Goal: Task Accomplishment & Management: Manage account settings

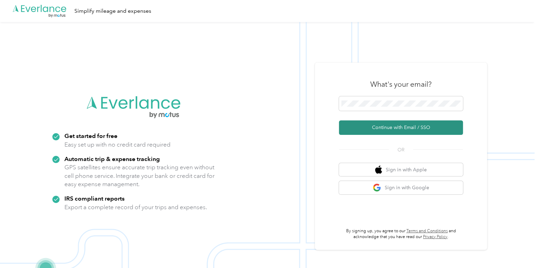
click at [398, 123] on button "Continue with Email / SSO" at bounding box center [401, 128] width 124 height 14
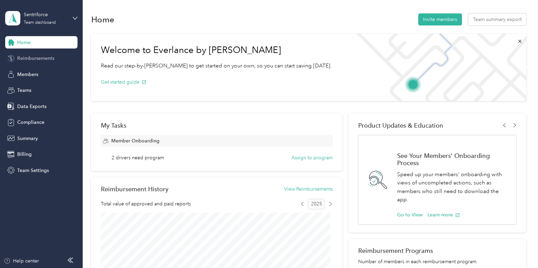
click at [33, 55] on span "Reimbursements" at bounding box center [35, 58] width 37 height 7
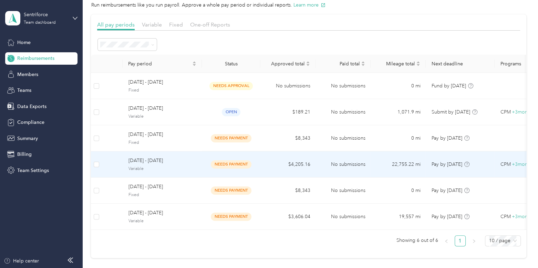
scroll to position [27, 0]
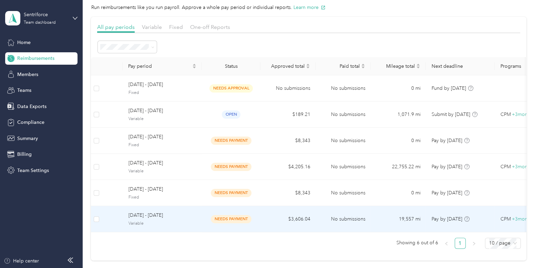
click at [191, 221] on span "Variable" at bounding box center [162, 224] width 68 height 6
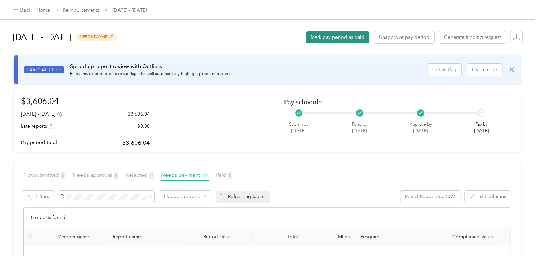
click at [343, 42] on button "Mark pay period as paid" at bounding box center [337, 37] width 63 height 12
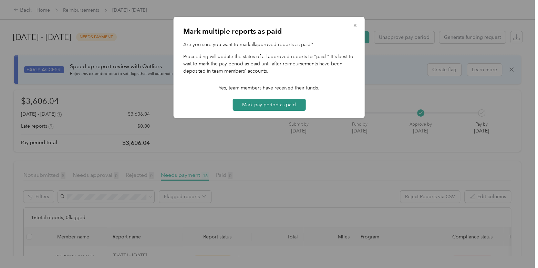
click at [281, 109] on button "Mark pay period as paid" at bounding box center [268, 105] width 73 height 12
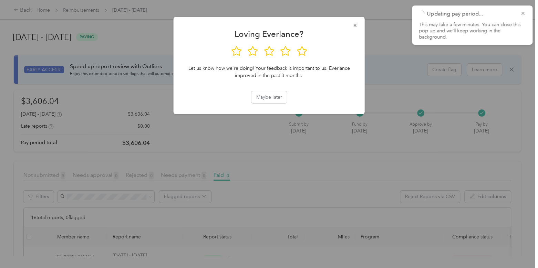
click at [149, 64] on div at bounding box center [269, 134] width 538 height 268
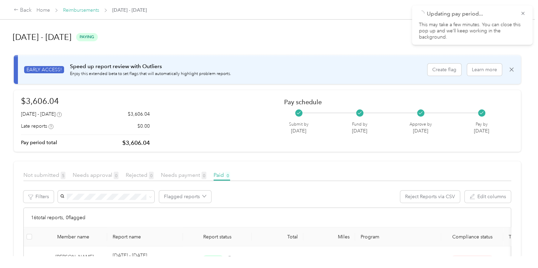
click at [91, 9] on link "Reimbursements" at bounding box center [81, 10] width 36 height 6
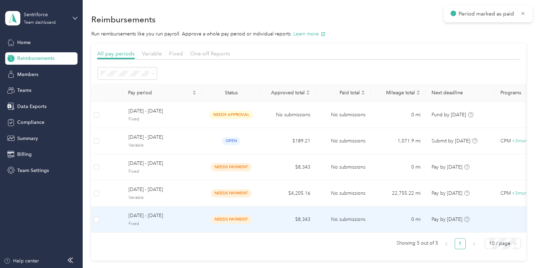
click at [171, 215] on span "[DATE] - [DATE]" at bounding box center [162, 216] width 68 height 8
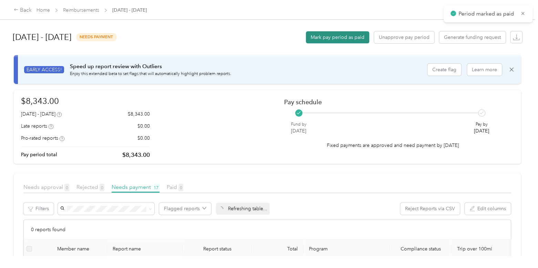
click at [339, 42] on button "Mark pay period as paid" at bounding box center [337, 37] width 63 height 12
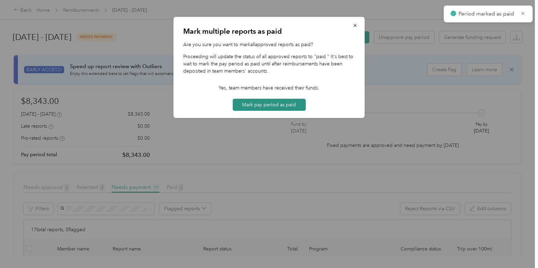
click at [283, 108] on button "Mark pay period as paid" at bounding box center [268, 105] width 73 height 12
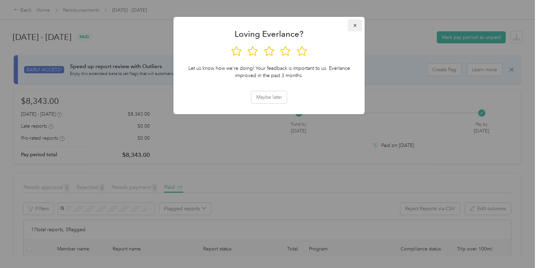
click at [353, 23] on icon "button" at bounding box center [355, 25] width 5 height 5
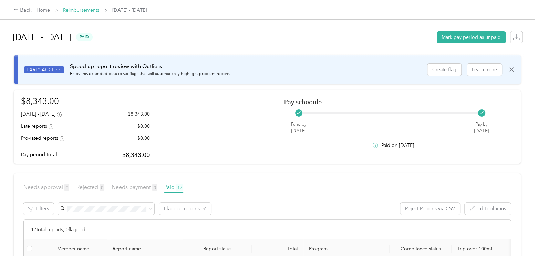
click at [91, 10] on link "Reimbursements" at bounding box center [81, 10] width 36 height 6
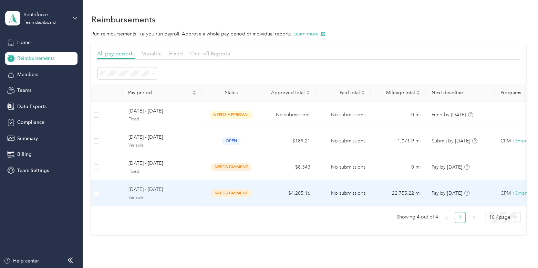
click at [179, 197] on span "Variable" at bounding box center [162, 198] width 68 height 6
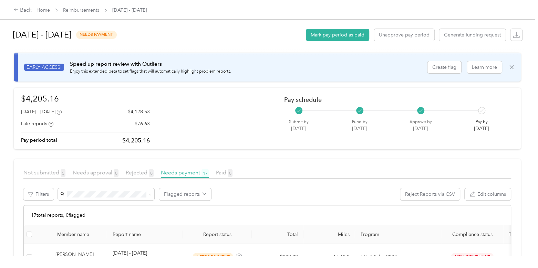
scroll to position [3, 0]
click at [134, 190] on span at bounding box center [106, 194] width 96 height 12
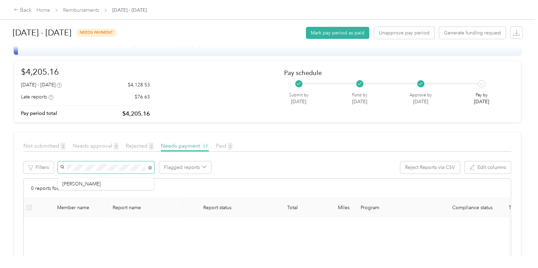
scroll to position [30, 0]
click at [118, 183] on body "Back Home Reimbursements [DATE] - [DATE] [DATE] - [DATE] needs payment Mark pay…" at bounding box center [267, 134] width 535 height 268
click at [89, 180] on li "[PERSON_NAME]" at bounding box center [106, 180] width 96 height 12
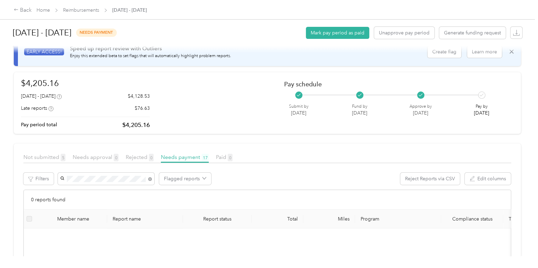
scroll to position [13, 0]
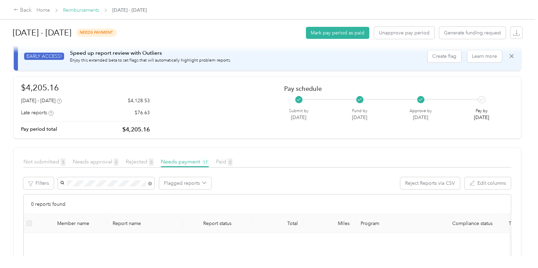
click at [87, 10] on link "Reimbursements" at bounding box center [81, 10] width 36 height 6
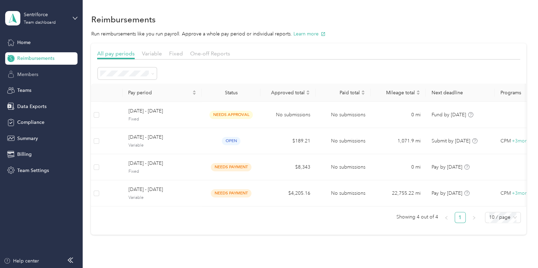
click at [27, 70] on div "Members" at bounding box center [41, 74] width 72 height 12
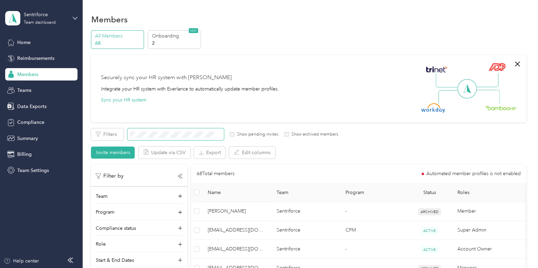
click at [170, 131] on span at bounding box center [175, 134] width 96 height 12
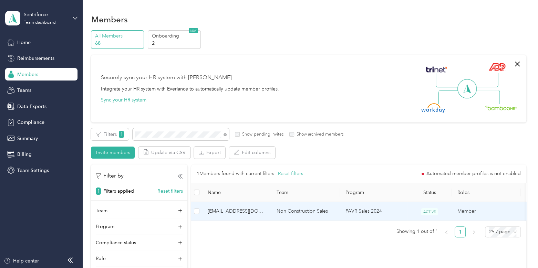
click at [230, 209] on span "[EMAIL_ADDRESS][DOMAIN_NAME]" at bounding box center [237, 212] width 58 height 8
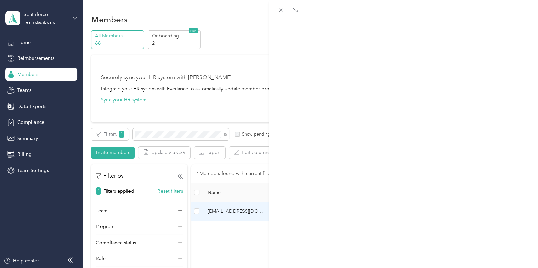
click at [341, 44] on span "Reports" at bounding box center [335, 45] width 19 height 7
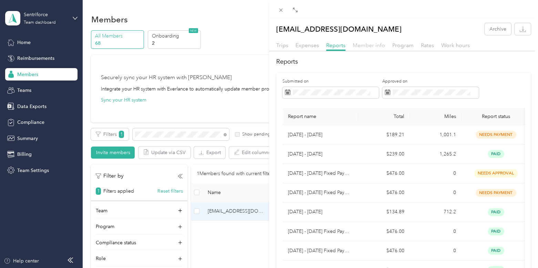
click at [371, 44] on span "Member info" at bounding box center [369, 45] width 32 height 7
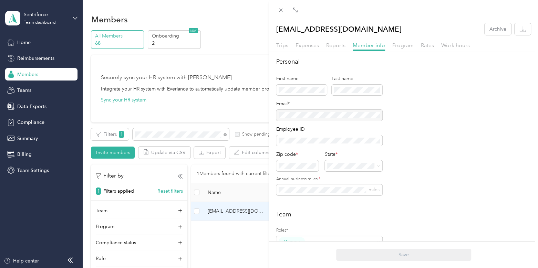
click at [342, 115] on div at bounding box center [329, 115] width 106 height 11
click at [278, 7] on icon at bounding box center [281, 10] width 6 height 6
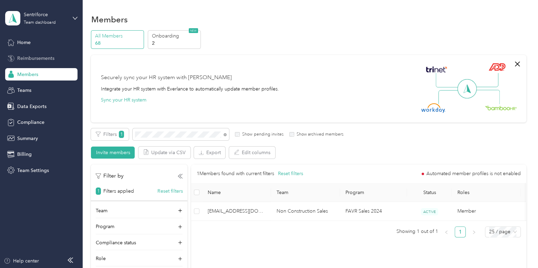
click at [35, 58] on span "Reimbursements" at bounding box center [35, 58] width 37 height 7
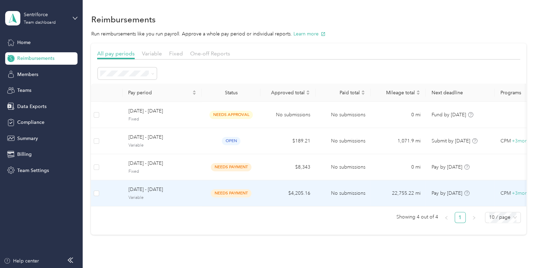
click at [186, 185] on td "[DATE] - [DATE] Variable" at bounding box center [162, 193] width 79 height 26
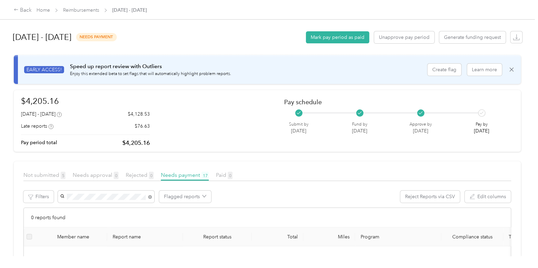
click at [110, 213] on body "Back Home Reimbursements [DATE] - [DATE] [DATE] - [DATE] needs payment Mark pay…" at bounding box center [267, 134] width 535 height 268
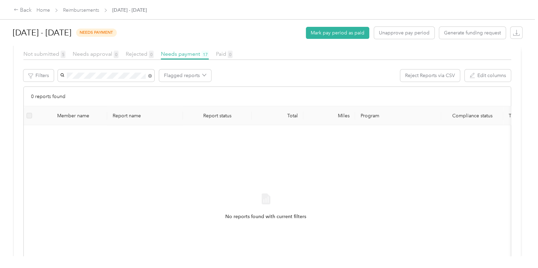
scroll to position [115, 0]
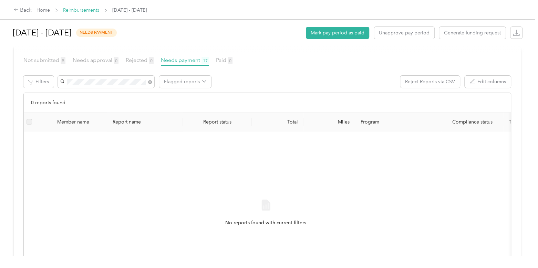
click at [93, 11] on link "Reimbursements" at bounding box center [81, 10] width 36 height 6
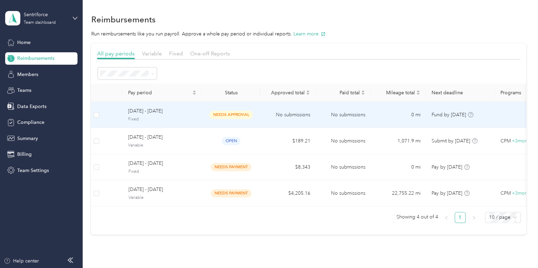
click at [170, 116] on span "Fixed" at bounding box center [162, 119] width 68 height 6
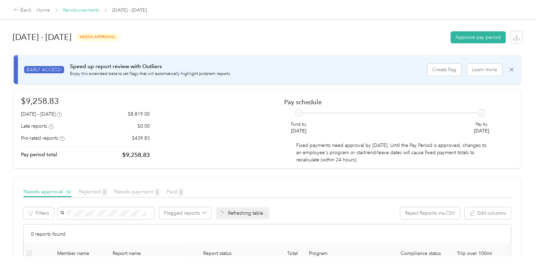
click at [79, 8] on link "Reimbursements" at bounding box center [81, 10] width 36 height 6
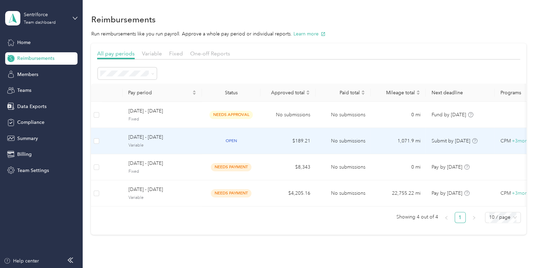
click at [181, 142] on div "[DATE] - [DATE] Variable" at bounding box center [162, 141] width 68 height 15
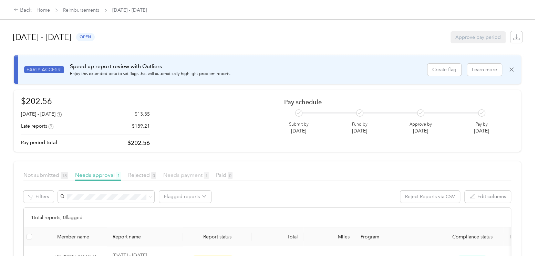
click at [188, 176] on span "Needs payment 1" at bounding box center [185, 175] width 45 height 7
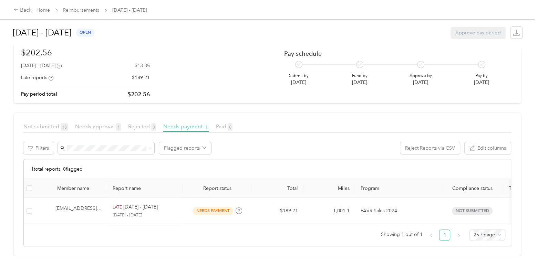
scroll to position [61, 0]
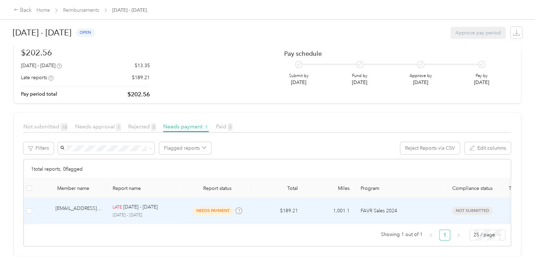
click at [260, 199] on td "$189.21" at bounding box center [278, 211] width 52 height 26
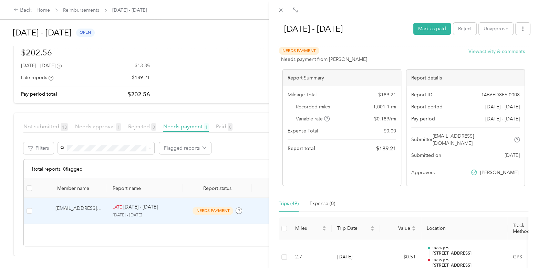
click at [490, 49] on button "View activity & comments" at bounding box center [496, 51] width 56 height 7
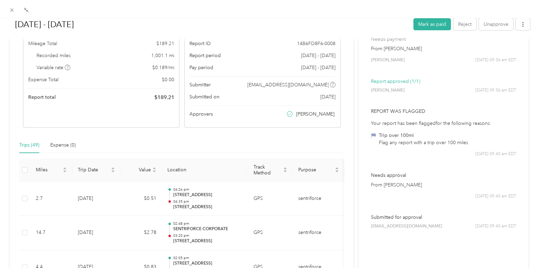
scroll to position [70, 0]
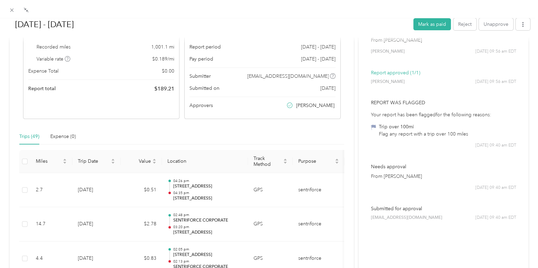
click at [11, 15] on div at bounding box center [269, 9] width 538 height 18
click at [13, 9] on icon at bounding box center [12, 10] width 6 height 6
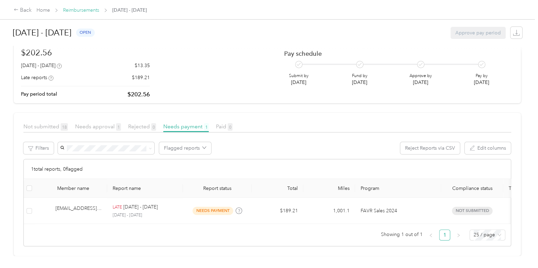
click at [74, 12] on link "Reimbursements" at bounding box center [81, 10] width 36 height 6
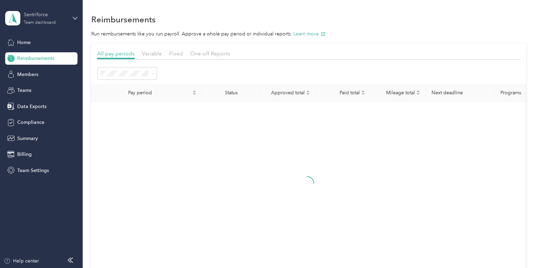
click at [30, 25] on div "Team dashboard" at bounding box center [40, 23] width 32 height 4
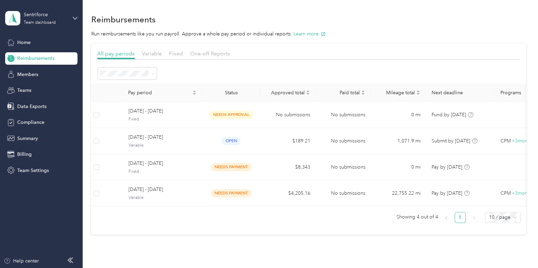
click at [33, 88] on div "Log out" at bounding box center [24, 87] width 27 height 7
